Goal: Use online tool/utility: Utilize a website feature to perform a specific function

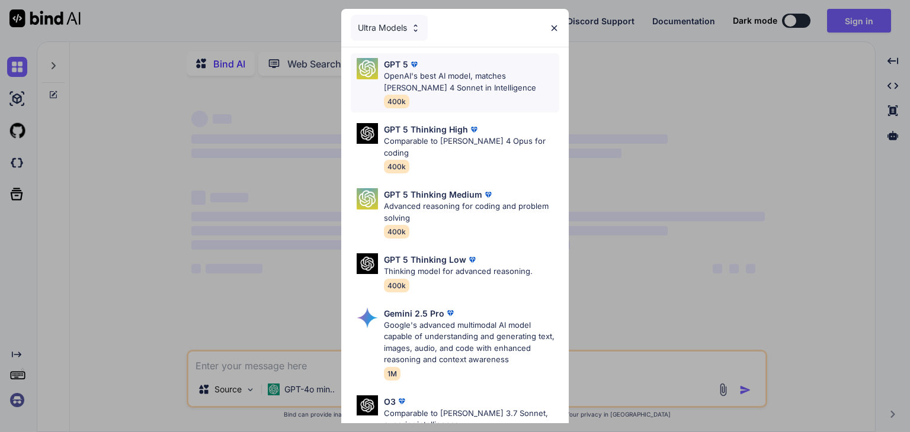
type textarea "x"
click at [474, 89] on p "OpenAI's best AI model, matches [PERSON_NAME] 4 Sonnet in Intelligence" at bounding box center [471, 81] width 175 height 23
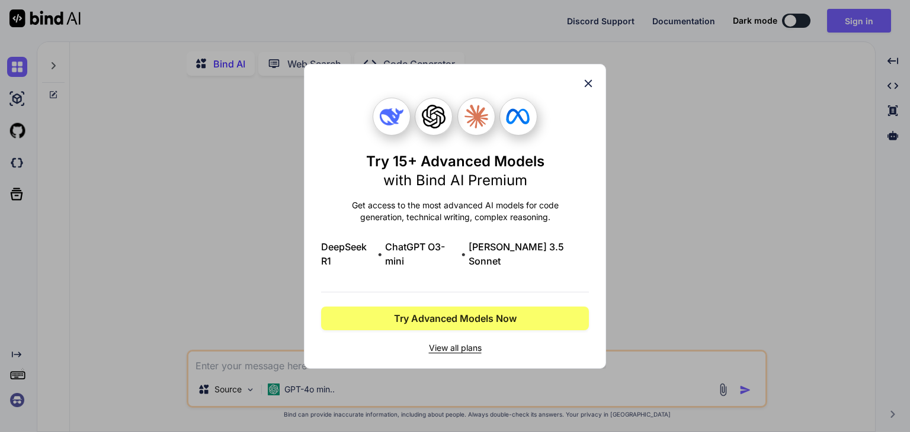
click at [591, 87] on icon at bounding box center [589, 83] width 8 height 8
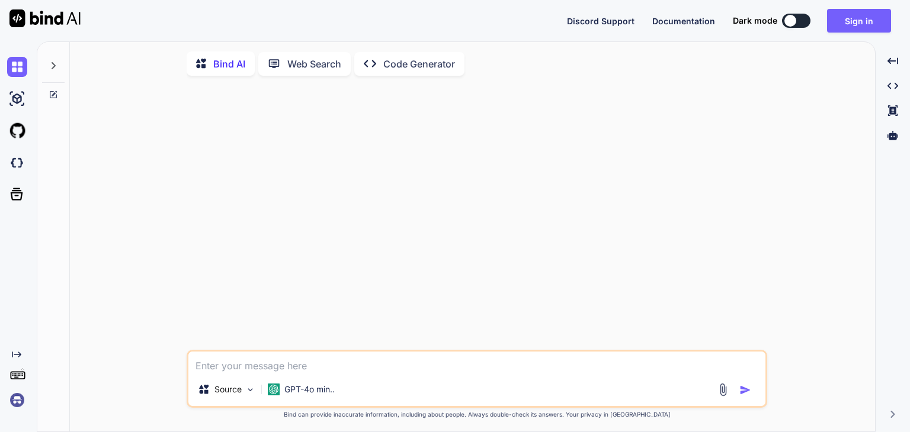
click at [341, 378] on div "Source GPT-4o min.." at bounding box center [477, 379] width 581 height 58
click at [307, 369] on textarea at bounding box center [476, 362] width 577 height 21
click at [223, 392] on p "Source" at bounding box center [227, 390] width 27 height 12
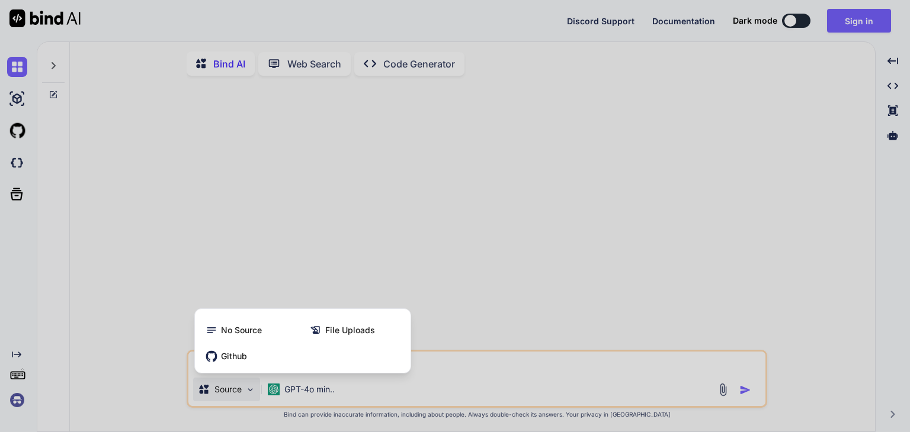
click at [223, 392] on div at bounding box center [455, 216] width 910 height 432
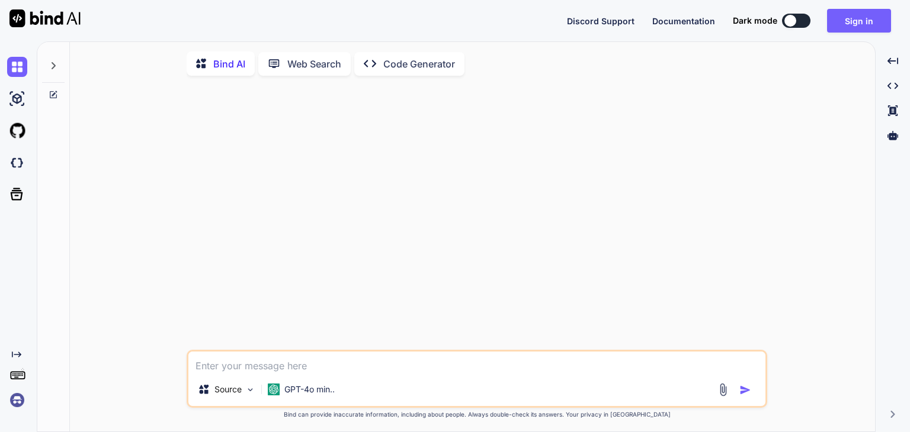
click at [265, 367] on textarea at bounding box center [476, 362] width 577 height 21
paste textarea "Create a detailed plan for developing a Chrome extension for mail tracking, sim…"
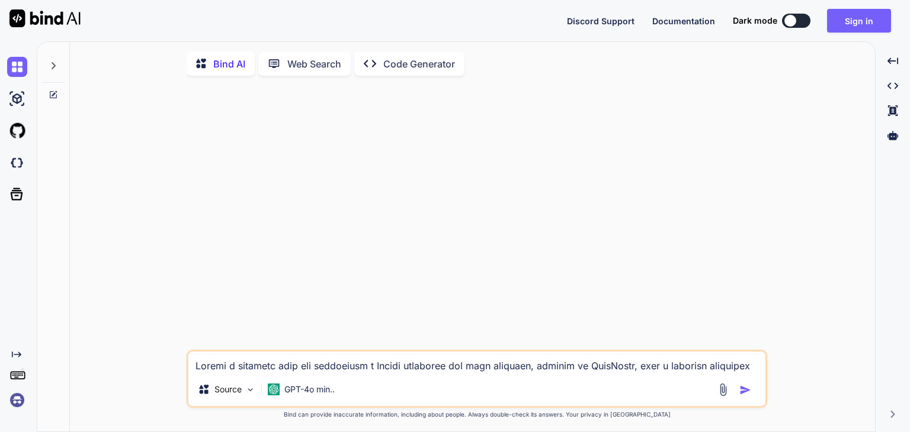
scroll to position [570, 0]
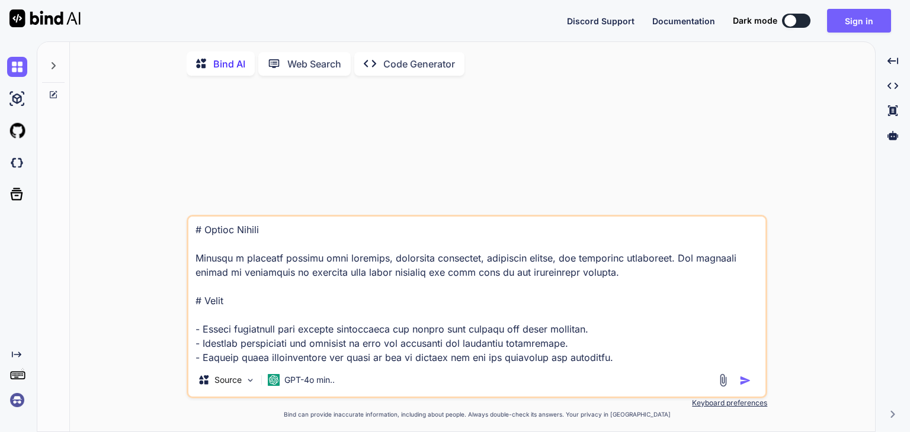
type textarea "Create a detailed plan for developing a Chrome extension for mail tracking, sim…"
click at [746, 380] on img "button" at bounding box center [745, 381] width 12 height 12
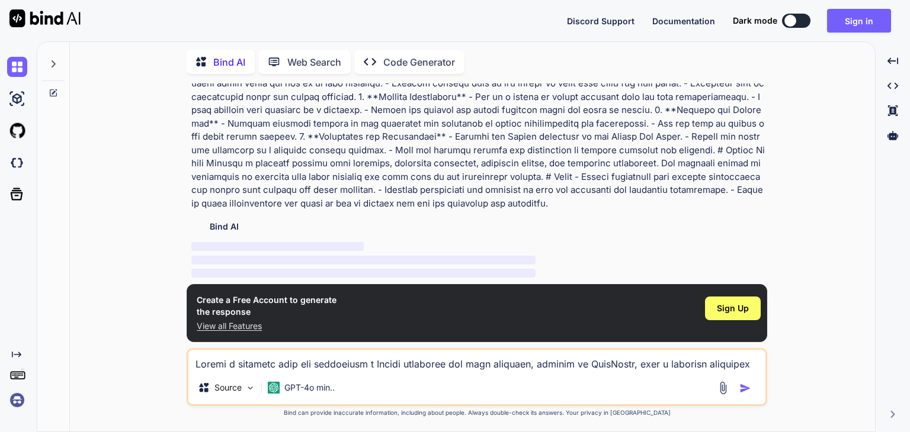
scroll to position [225, 0]
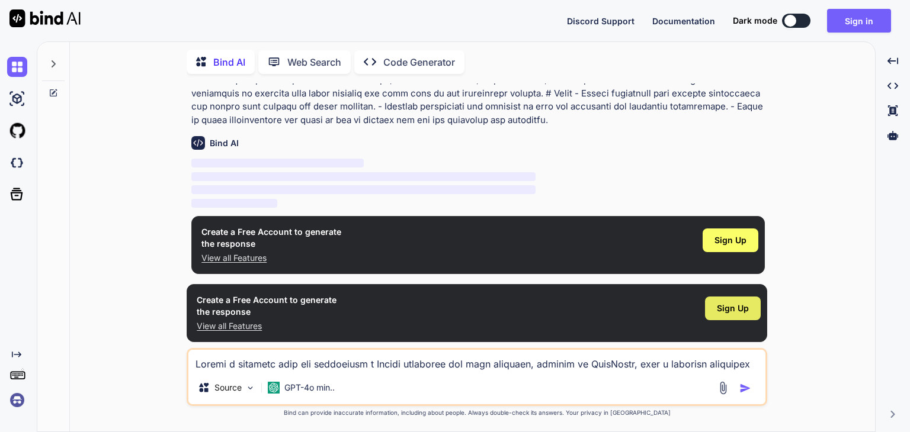
click at [727, 309] on span "Sign Up" at bounding box center [733, 309] width 32 height 12
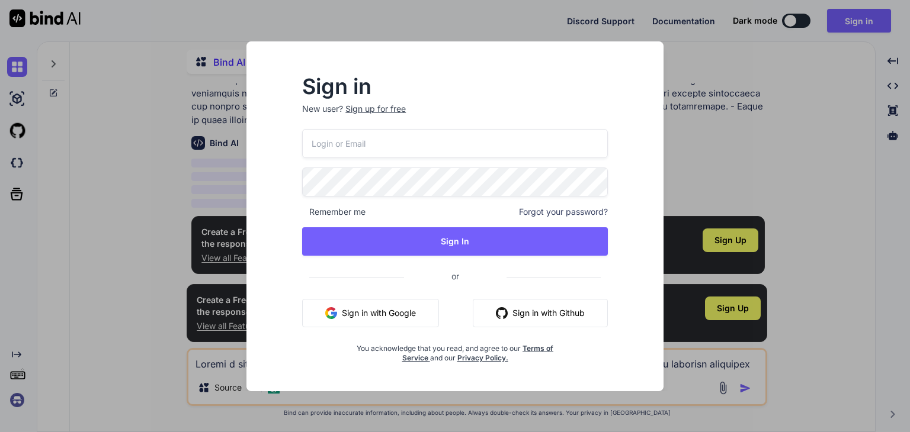
click at [386, 317] on button "Sign in with Google" at bounding box center [370, 313] width 137 height 28
click at [835, 235] on div "Sign in New user? Sign up for free Remember me Forgot your password? Sign In or…" at bounding box center [455, 216] width 910 height 432
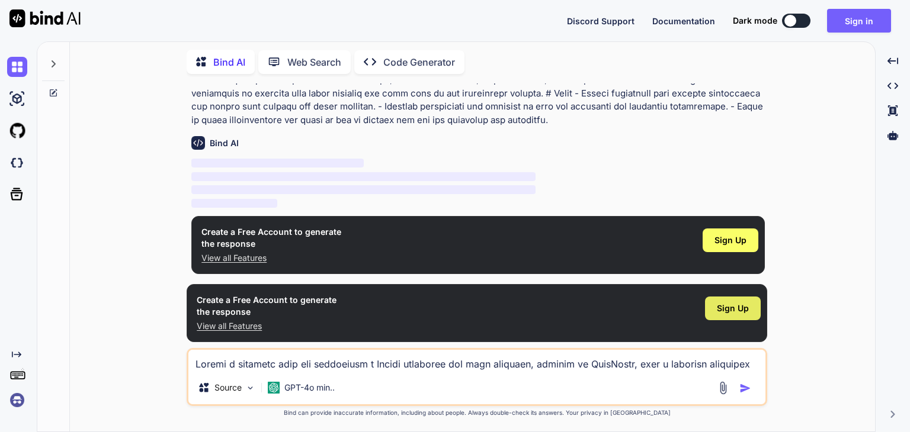
click at [728, 309] on span "Sign Up" at bounding box center [733, 309] width 32 height 12
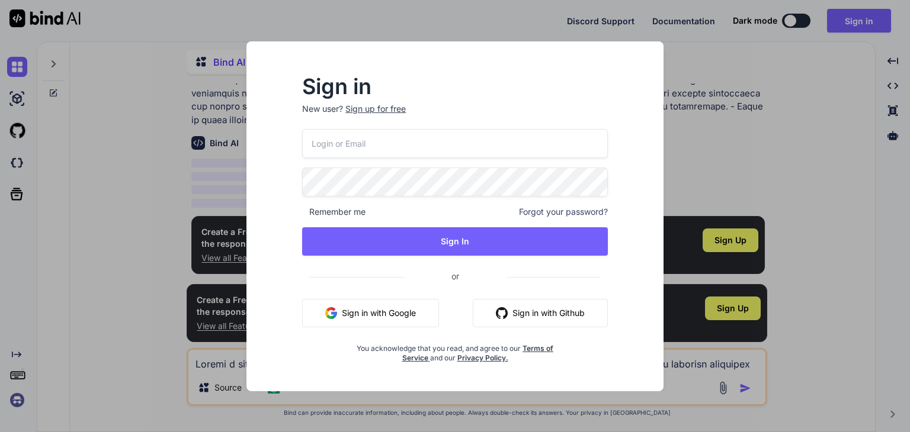
click at [353, 314] on button "Sign in with Google" at bounding box center [370, 313] width 137 height 28
click at [771, 102] on div "Sign in New user? Sign up for free Remember me Forgot your password? Sign In or…" at bounding box center [455, 216] width 910 height 432
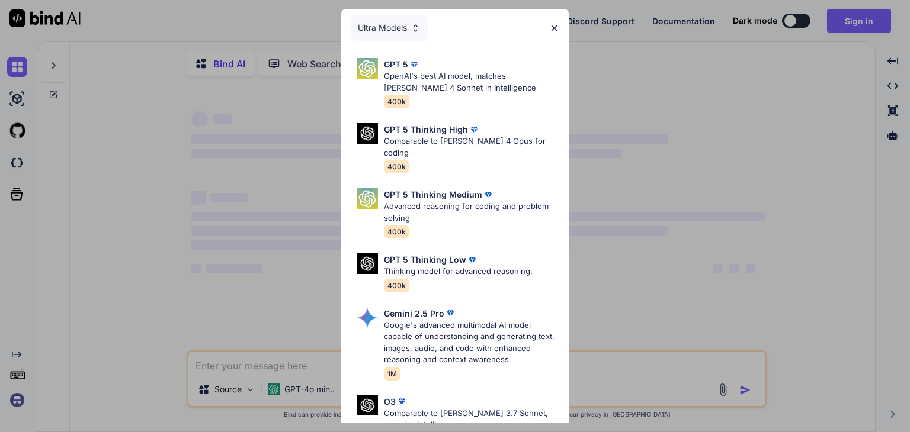
type textarea "x"
click at [557, 24] on img at bounding box center [554, 28] width 10 height 10
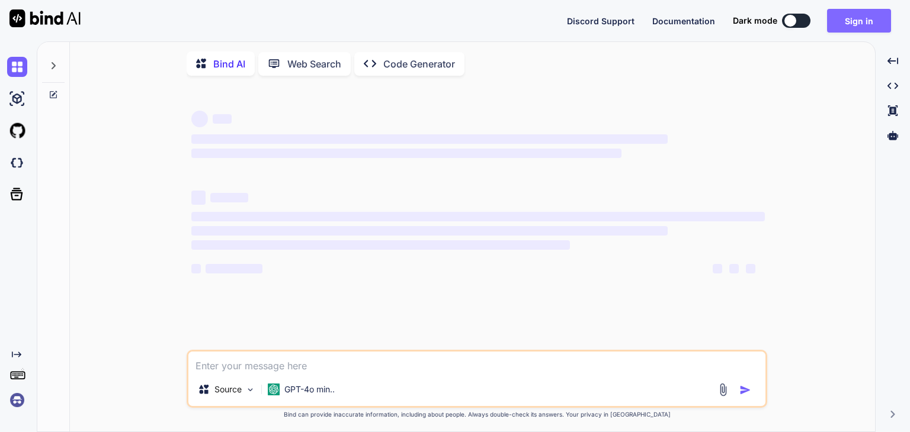
click at [868, 19] on button "Sign in" at bounding box center [859, 21] width 64 height 24
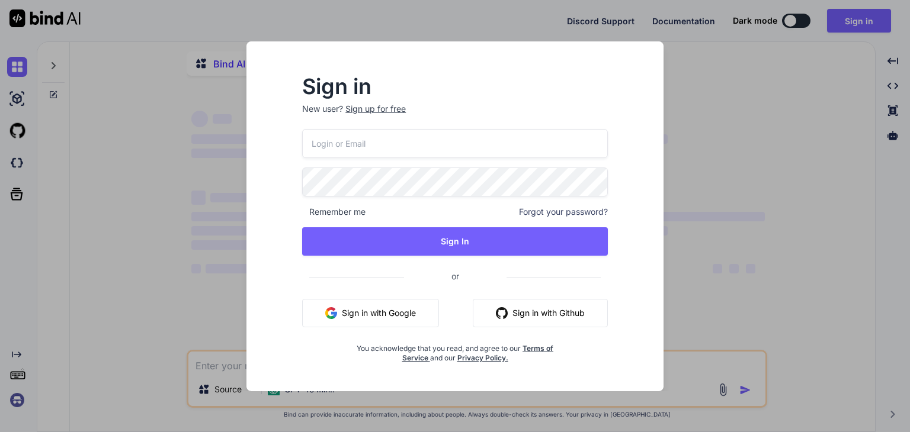
click at [345, 319] on button "Sign in with Google" at bounding box center [370, 313] width 137 height 28
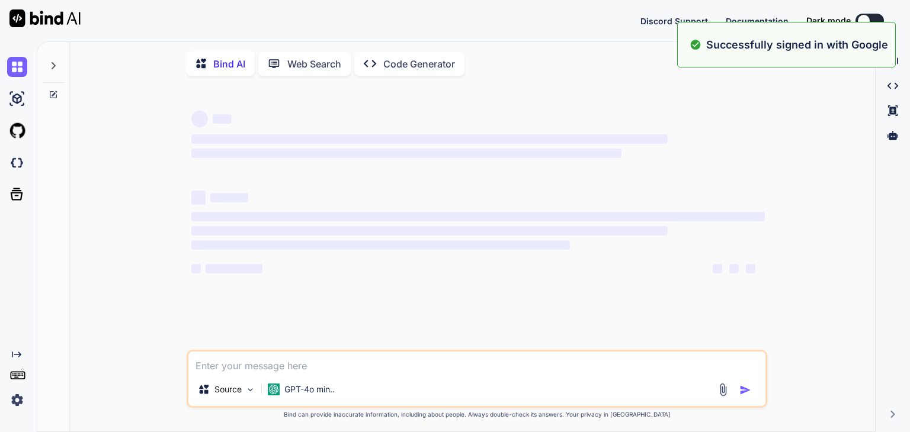
click at [377, 366] on textarea at bounding box center [476, 362] width 577 height 21
paste textarea "Create a detailed plan for developing a Chrome extension for mail tracking, sim…"
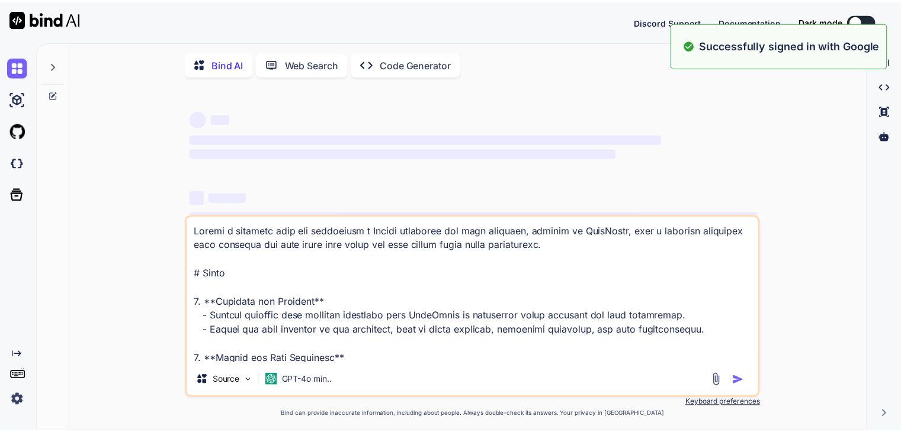
scroll to position [570, 0]
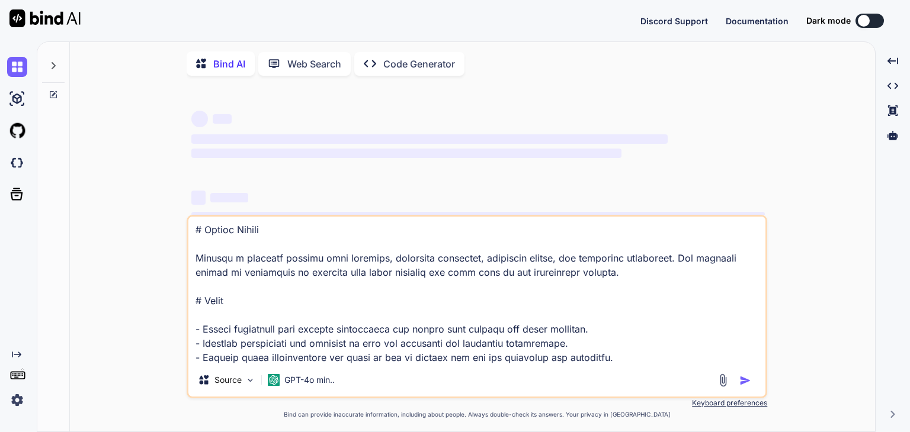
type textarea "Create a detailed plan for developing a Chrome extension for mail tracking, sim…"
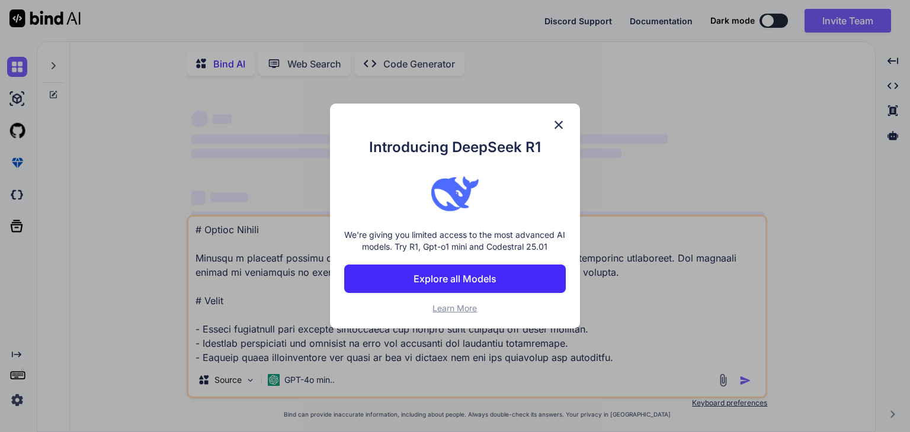
click at [488, 271] on button "Explore all Models" at bounding box center [455, 279] width 222 height 28
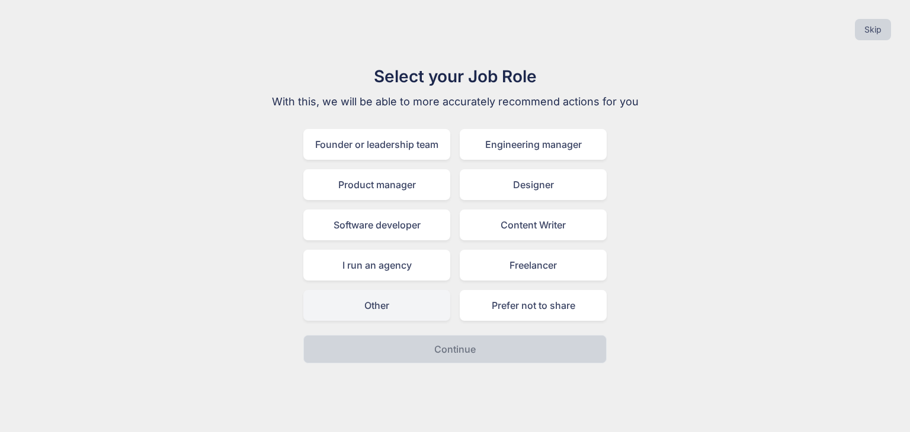
click at [418, 315] on div "Other" at bounding box center [376, 305] width 147 height 31
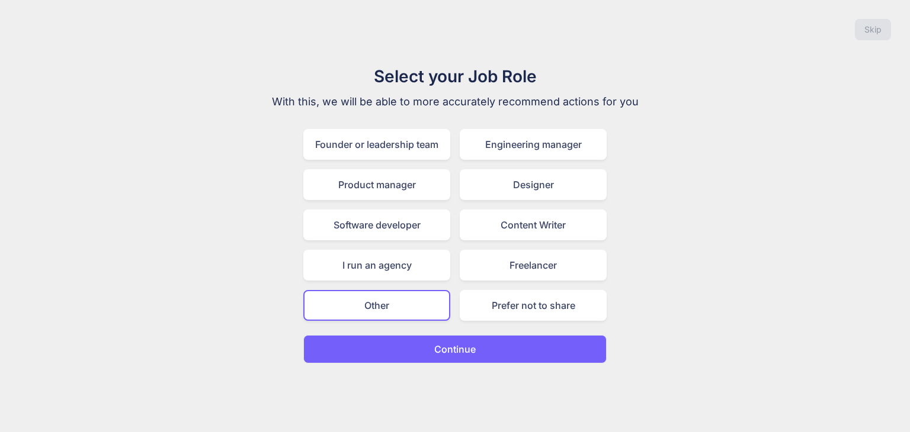
click at [425, 336] on button "Continue" at bounding box center [454, 349] width 303 height 28
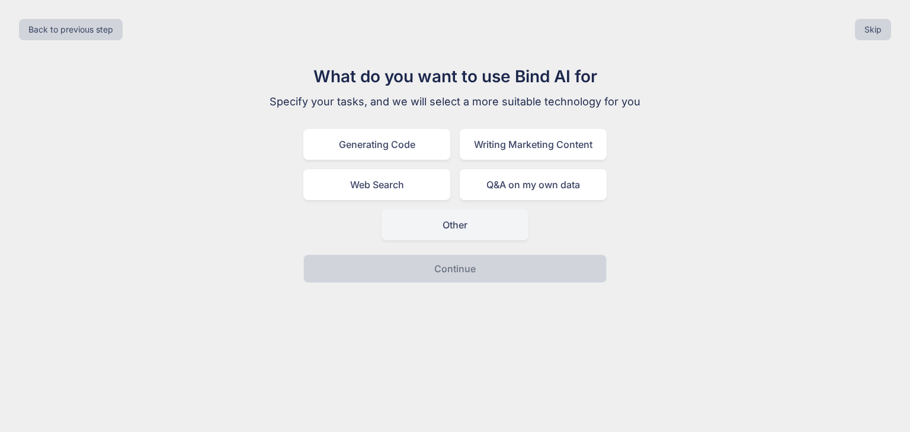
click at [441, 232] on div "Other" at bounding box center [454, 225] width 147 height 31
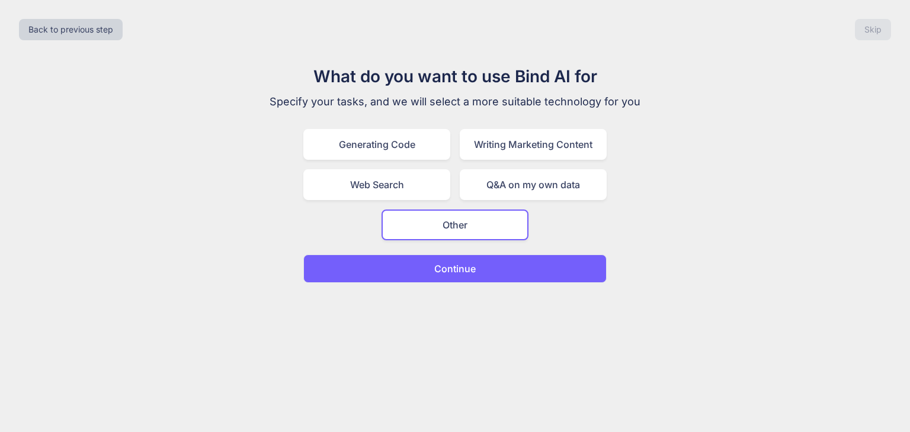
click at [433, 267] on button "Continue" at bounding box center [454, 269] width 303 height 28
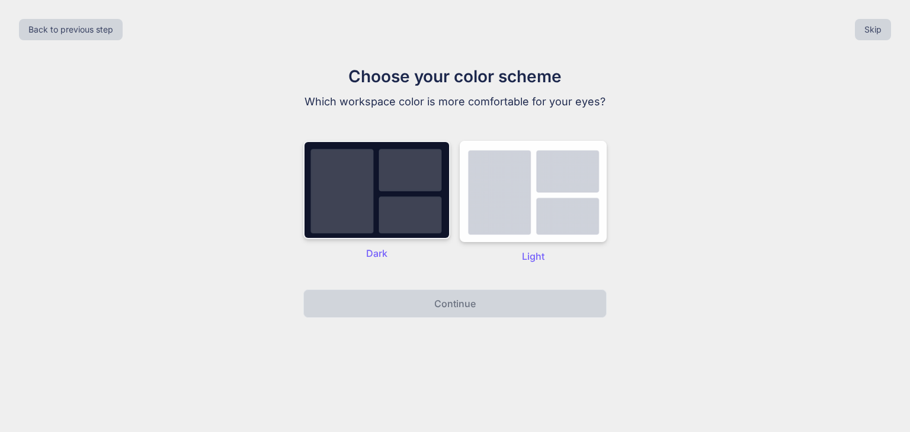
click at [396, 225] on img at bounding box center [376, 190] width 147 height 98
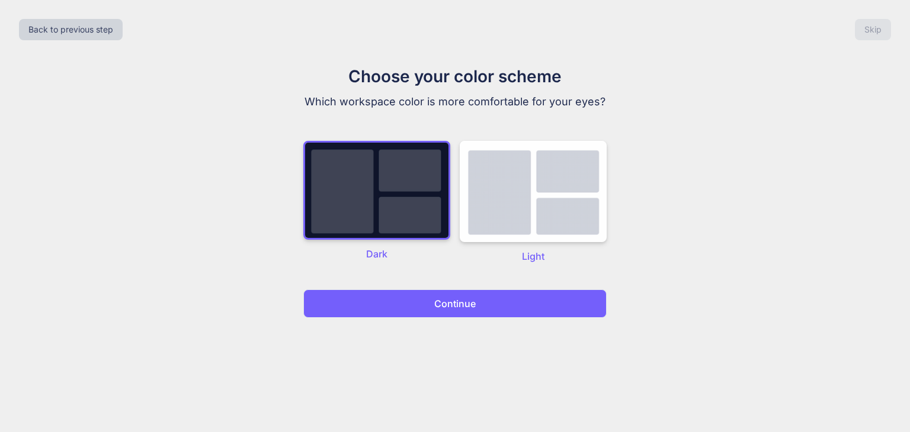
click at [461, 308] on p "Continue" at bounding box center [454, 304] width 41 height 14
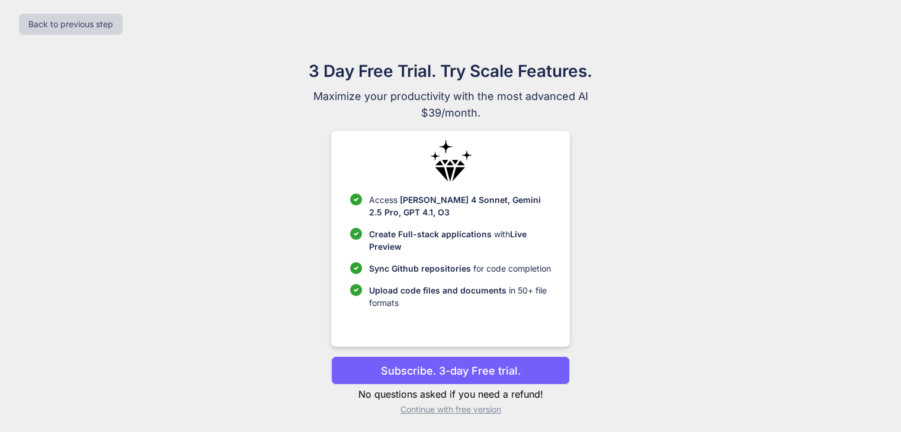
scroll to position [8, 0]
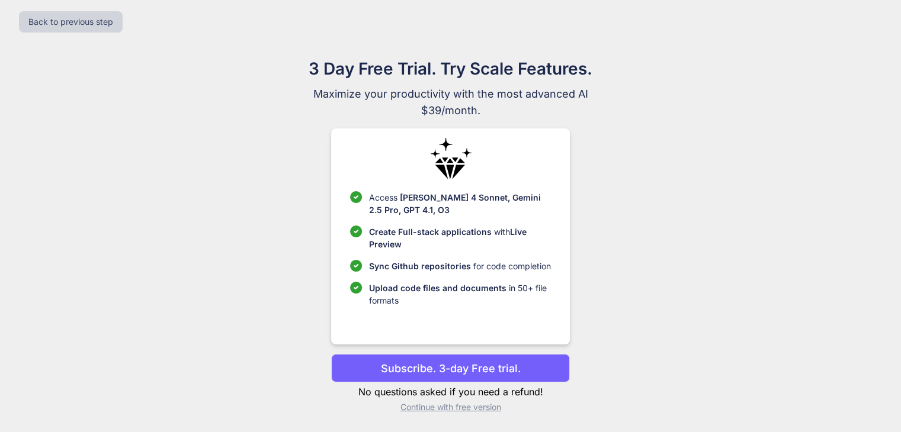
click at [452, 407] on p "Continue with free version" at bounding box center [450, 408] width 239 height 12
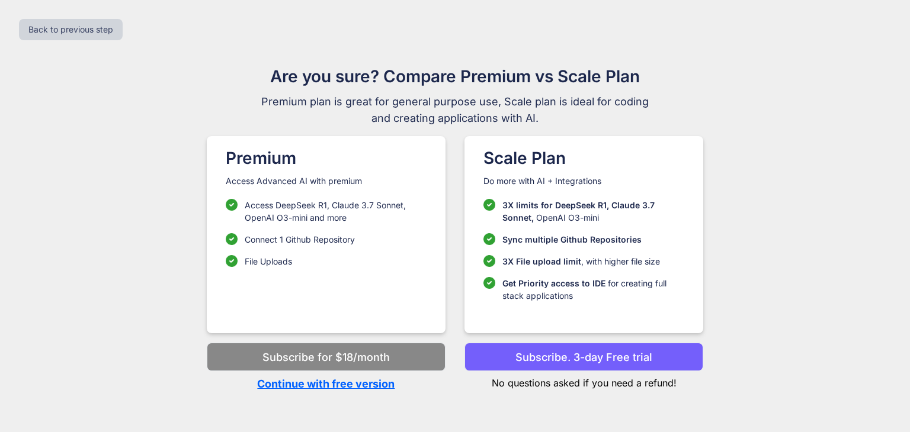
click at [355, 384] on p "Continue with free version" at bounding box center [326, 384] width 239 height 16
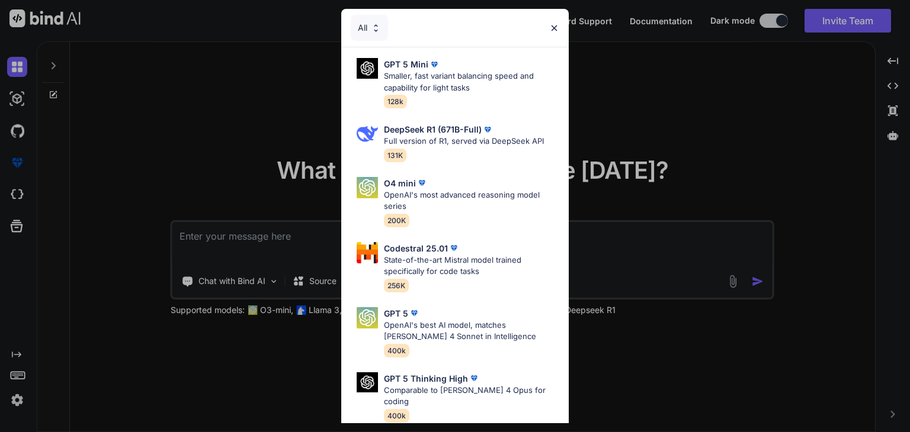
click at [554, 23] on img at bounding box center [554, 28] width 10 height 10
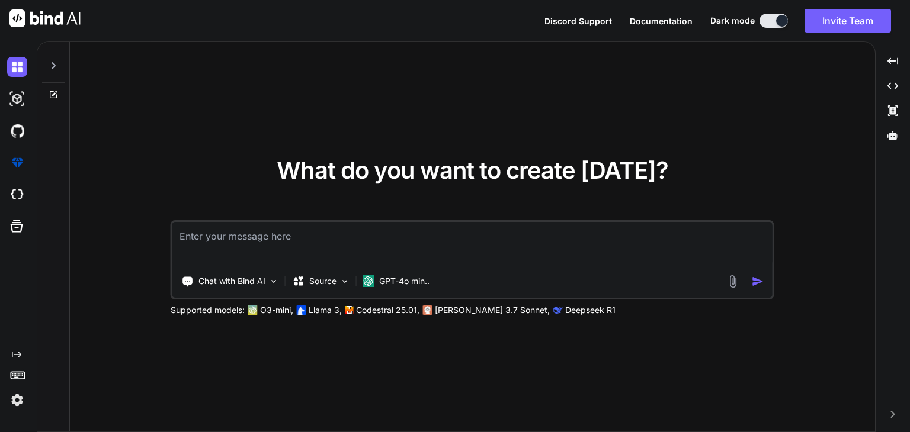
click at [399, 235] on textarea at bounding box center [472, 244] width 600 height 44
paste textarea "Create a detailed plan for developing a Chrome extension for mail tracking, sim…"
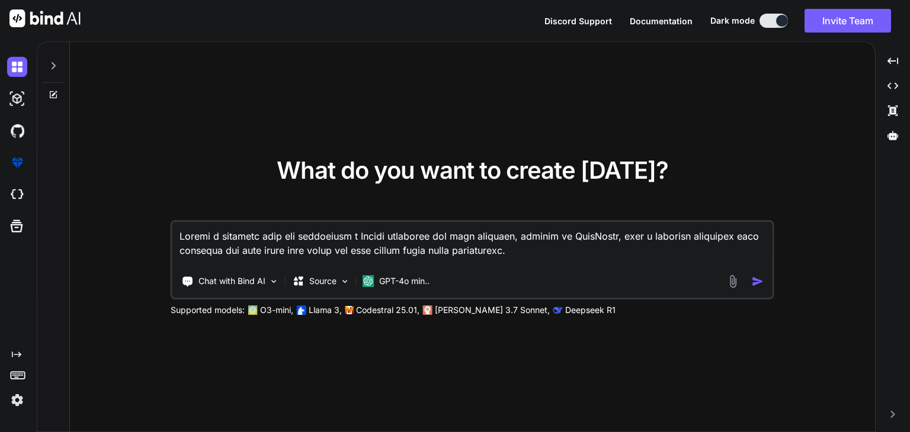
scroll to position [570, 0]
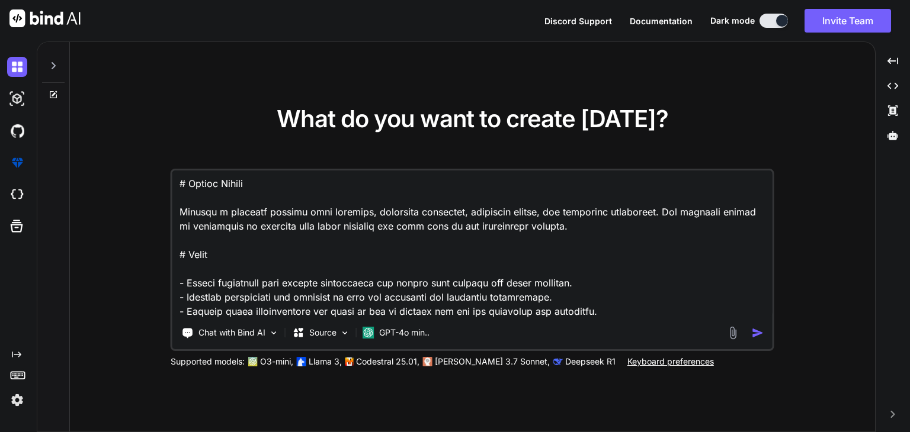
type textarea "Create a detailed plan for developing a Chrome extension for mail tracking, sim…"
click at [755, 328] on img "button" at bounding box center [758, 333] width 12 height 12
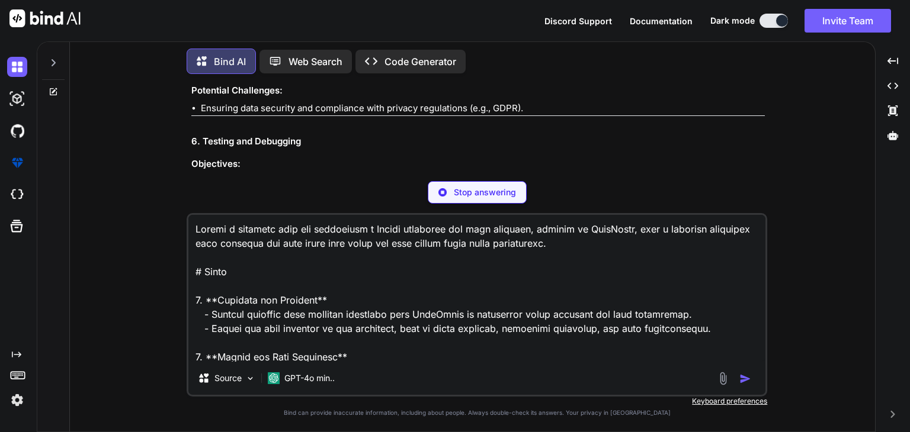
scroll to position [1747, 0]
click at [501, 302] on textarea at bounding box center [476, 288] width 577 height 147
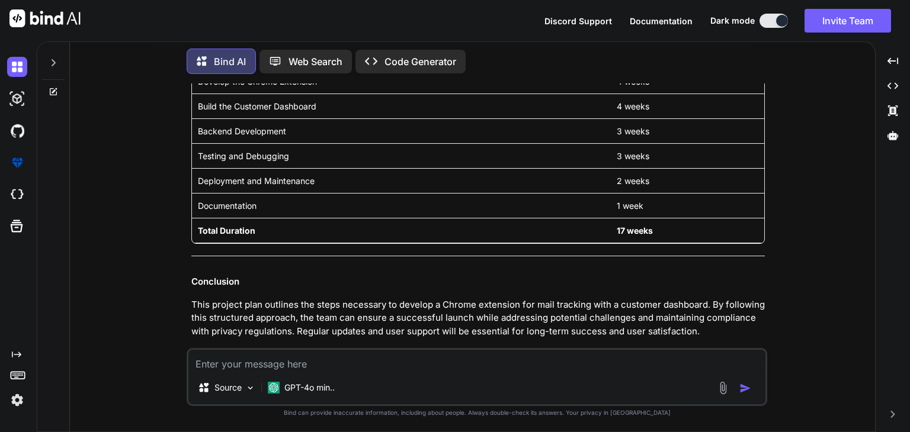
scroll to position [2829, 0]
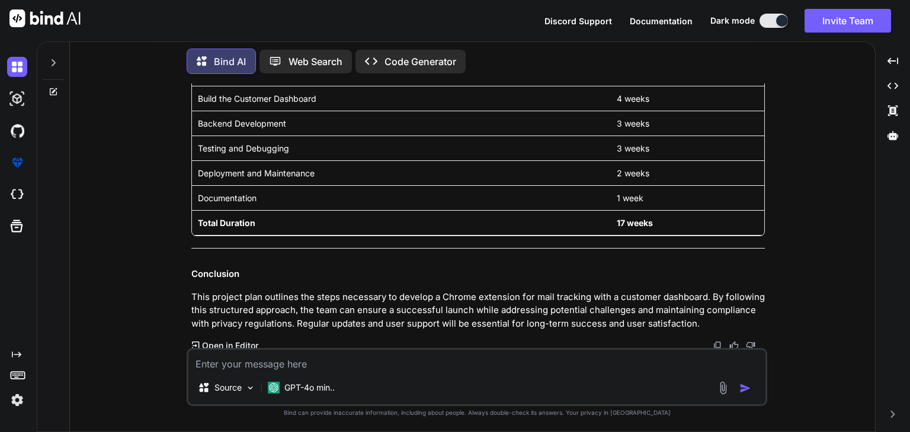
click at [216, 344] on p "Open in Editor" at bounding box center [230, 346] width 56 height 12
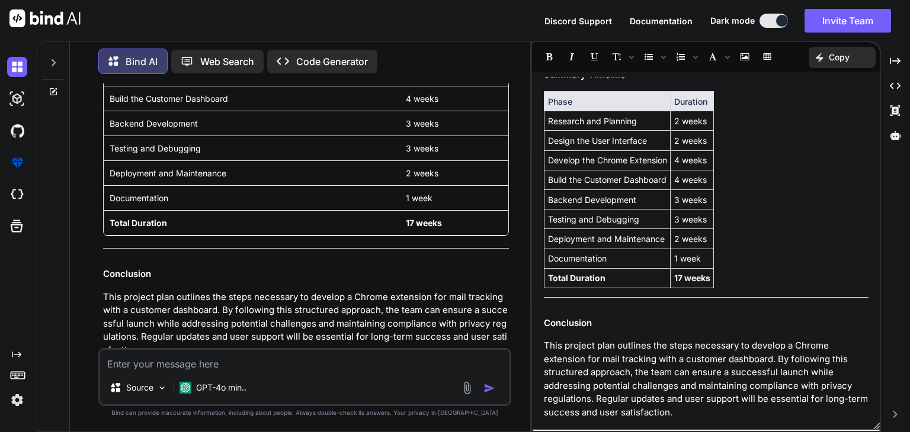
scroll to position [2566, 0]
click at [302, 373] on div "Source GPT-4o min.." at bounding box center [304, 377] width 413 height 58
click at [265, 365] on textarea at bounding box center [304, 360] width 409 height 21
type textarea "create it"
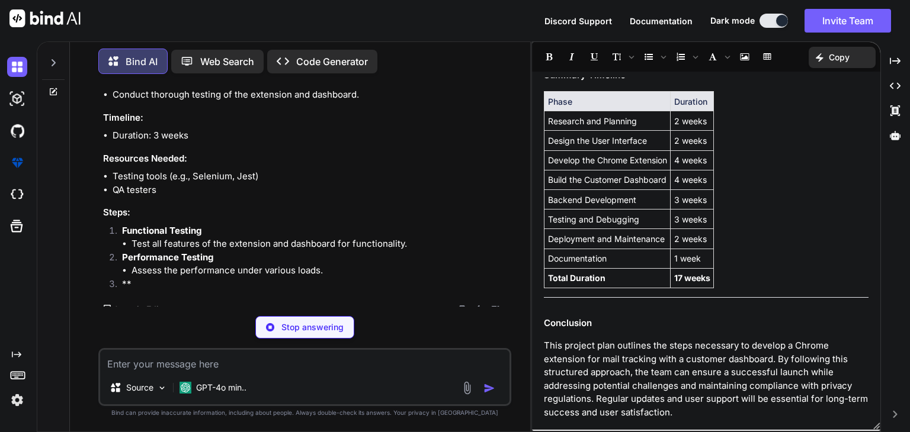
scroll to position [4898, 0]
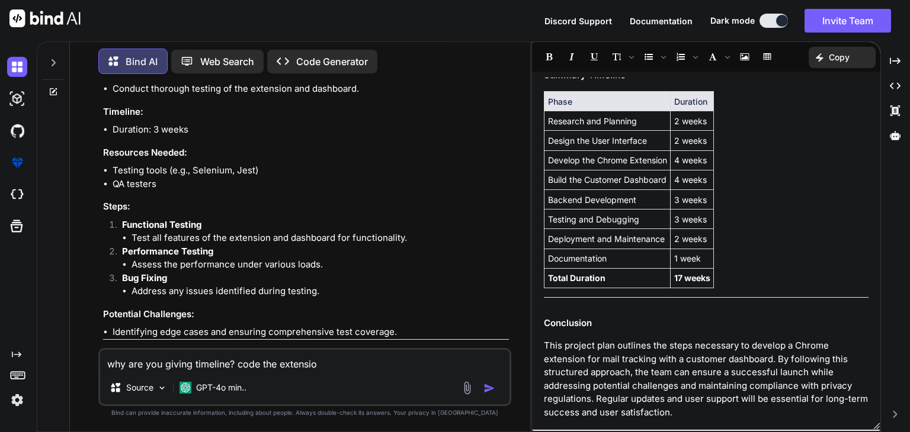
type textarea "why are you giving timeline? code the extension"
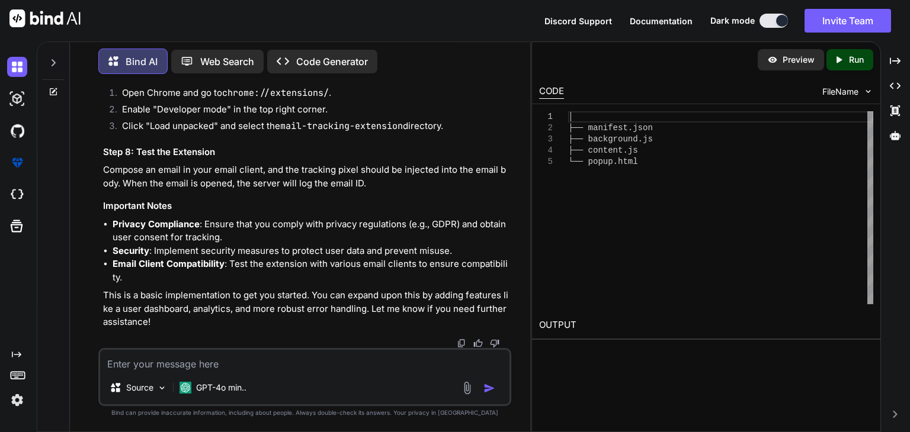
scroll to position [7760, 0]
type textarea "next"
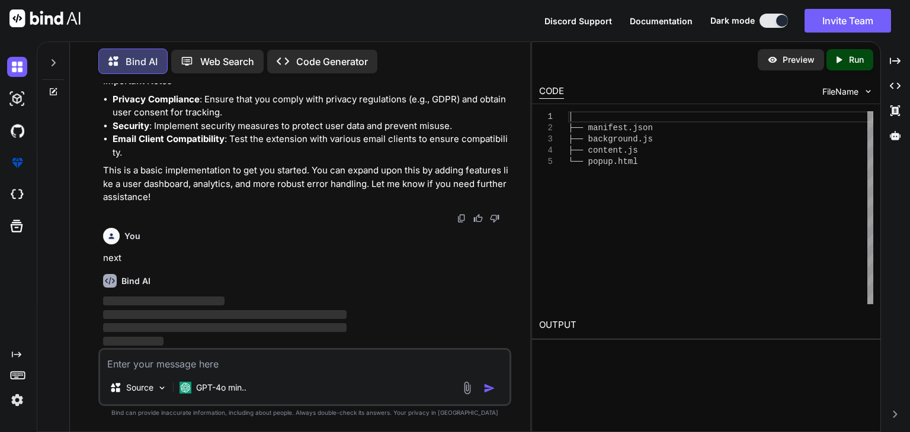
scroll to position [7886, 0]
click at [860, 70] on div "Created with Pixso. Run" at bounding box center [849, 59] width 47 height 21
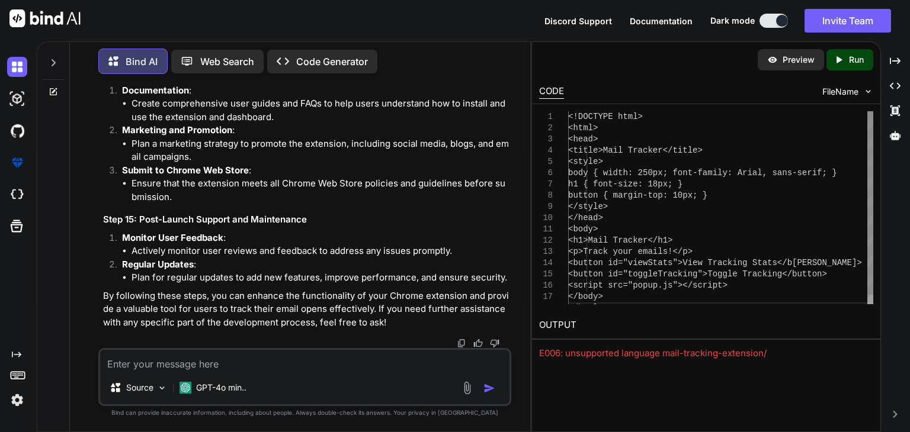
scroll to position [9440, 0]
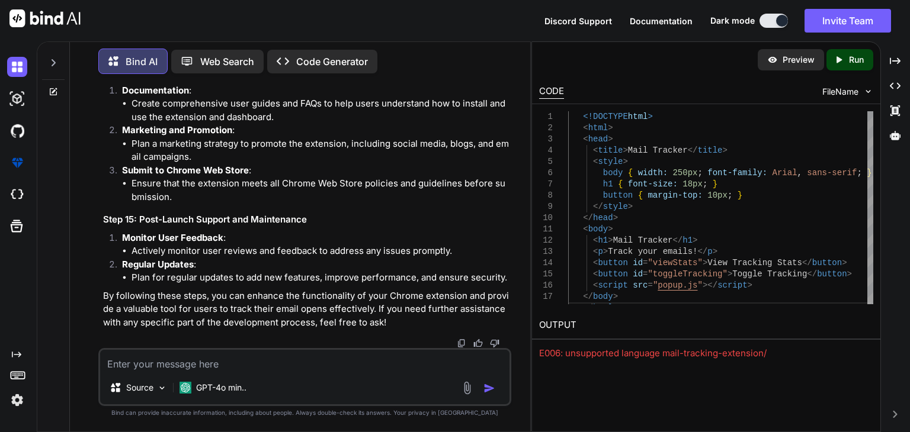
click at [858, 60] on p "Run" at bounding box center [856, 60] width 15 height 12
click at [607, 357] on link "[URL][DOMAIN_NAME]" at bounding box center [587, 353] width 96 height 11
click at [21, 68] on img at bounding box center [17, 67] width 20 height 20
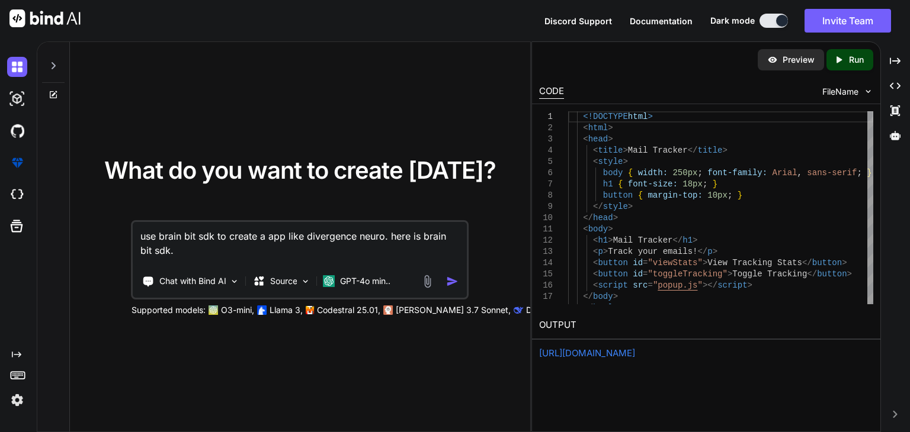
paste textarea "[URL][DOMAIN_NAME]"
type textarea "use brain bit sdk to create a app like divergence neuro. here is brain bit sdk.…"
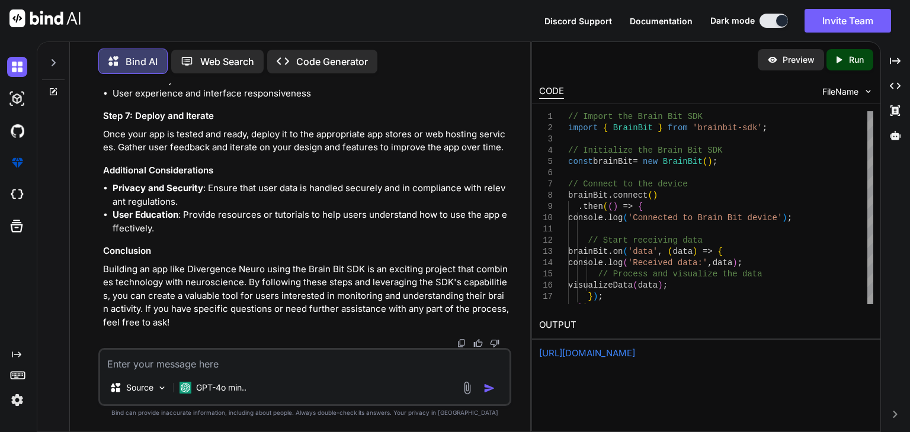
scroll to position [964, 0]
type textarea "its for [MEDICAL_DATA]."
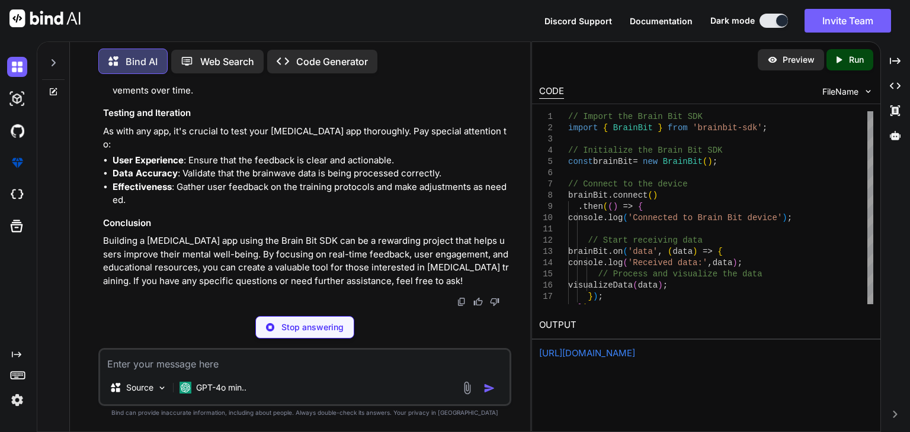
scroll to position [2051, 0]
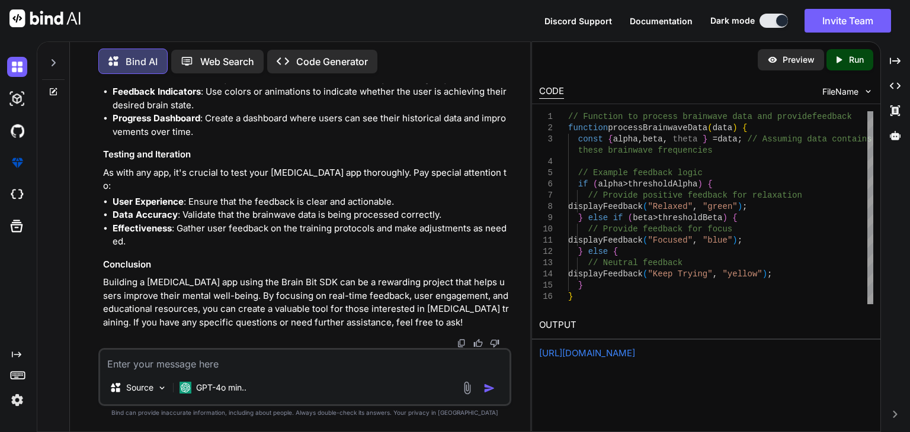
click at [852, 62] on p "Run" at bounding box center [856, 60] width 15 height 12
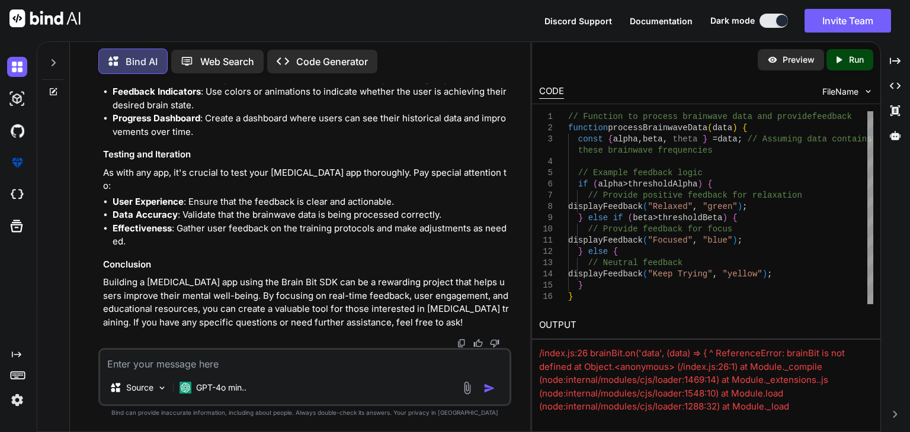
click at [415, 364] on textarea at bounding box center [304, 360] width 409 height 21
type textarea "error in code"
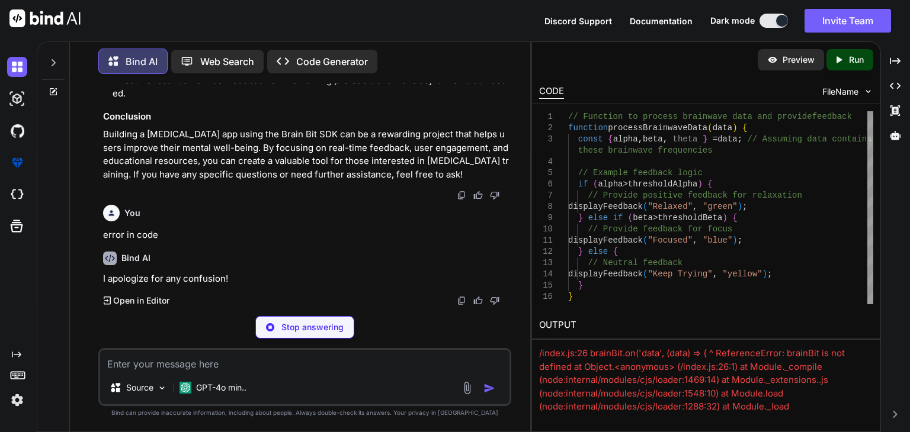
scroll to position [2177, 0]
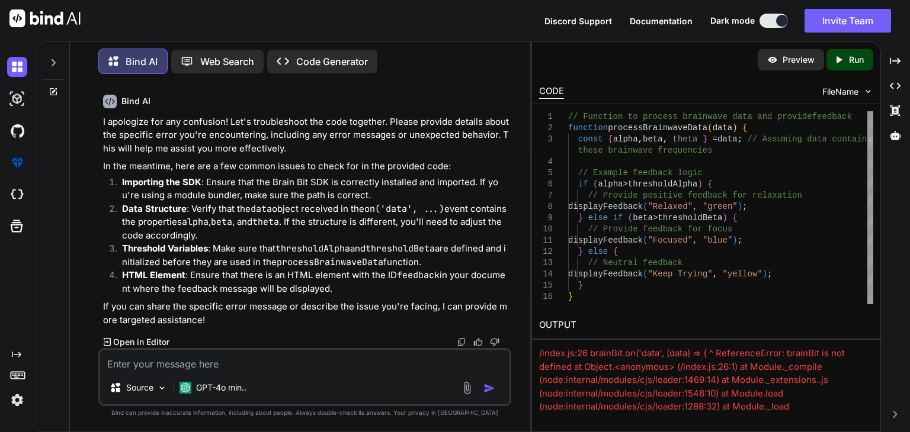
click at [650, 352] on div "/index.js:26 brainBit.on('data', (data) => { ^ ReferenceError: brainBit is not …" at bounding box center [706, 400] width 334 height 107
